Goal: Task Accomplishment & Management: Manage account settings

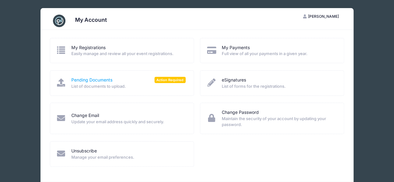
click at [106, 80] on link "Pending Documents" at bounding box center [91, 80] width 41 height 7
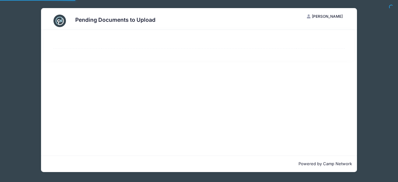
select select "50"
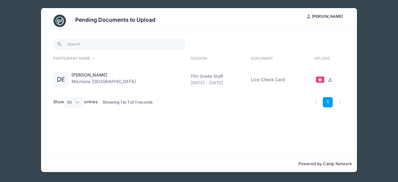
click at [330, 79] on icon at bounding box center [330, 80] width 5 height 4
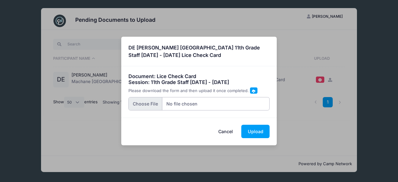
click at [144, 101] on input "file" at bounding box center [200, 103] width 142 height 13
type input "C:\fakepath\Lice Check.png"
click at [254, 127] on button "Upload" at bounding box center [255, 131] width 28 height 13
